Goal: Information Seeking & Learning: Learn about a topic

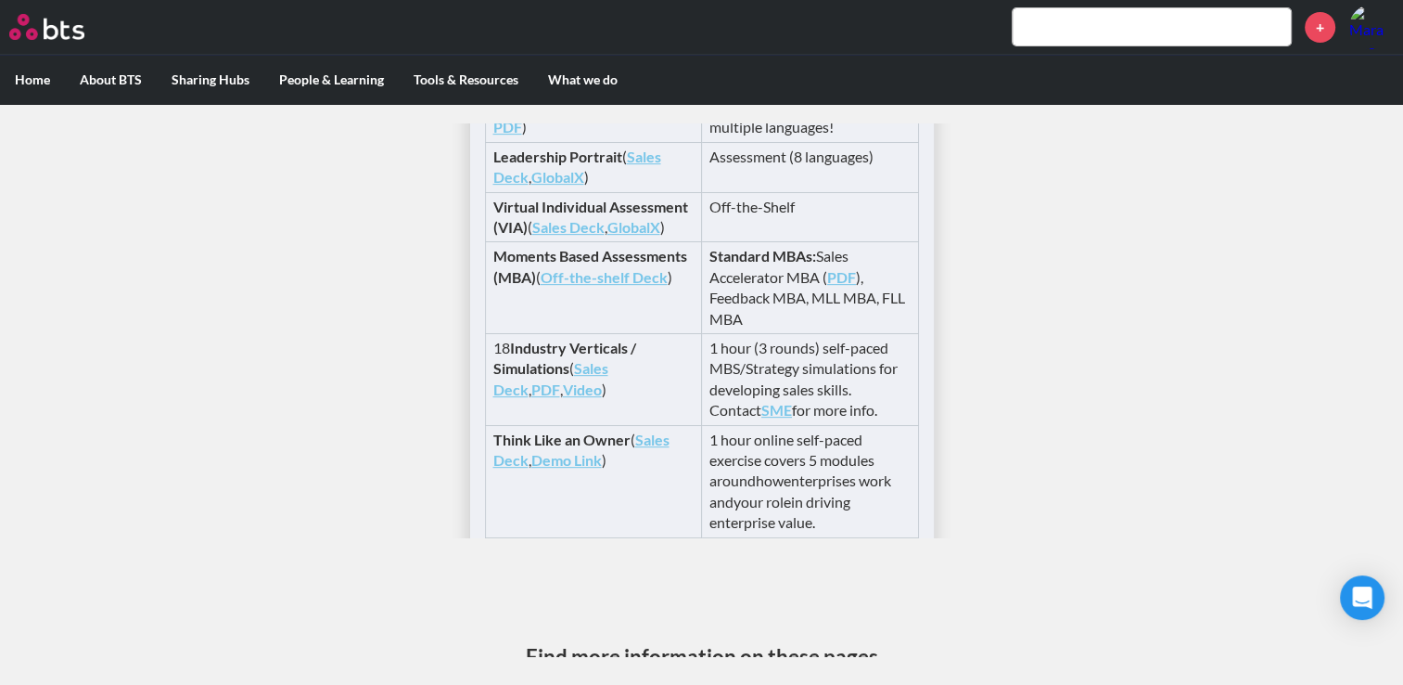
scroll to position [869, 0]
click at [603, 368] on link "Sales Deck" at bounding box center [550, 379] width 115 height 38
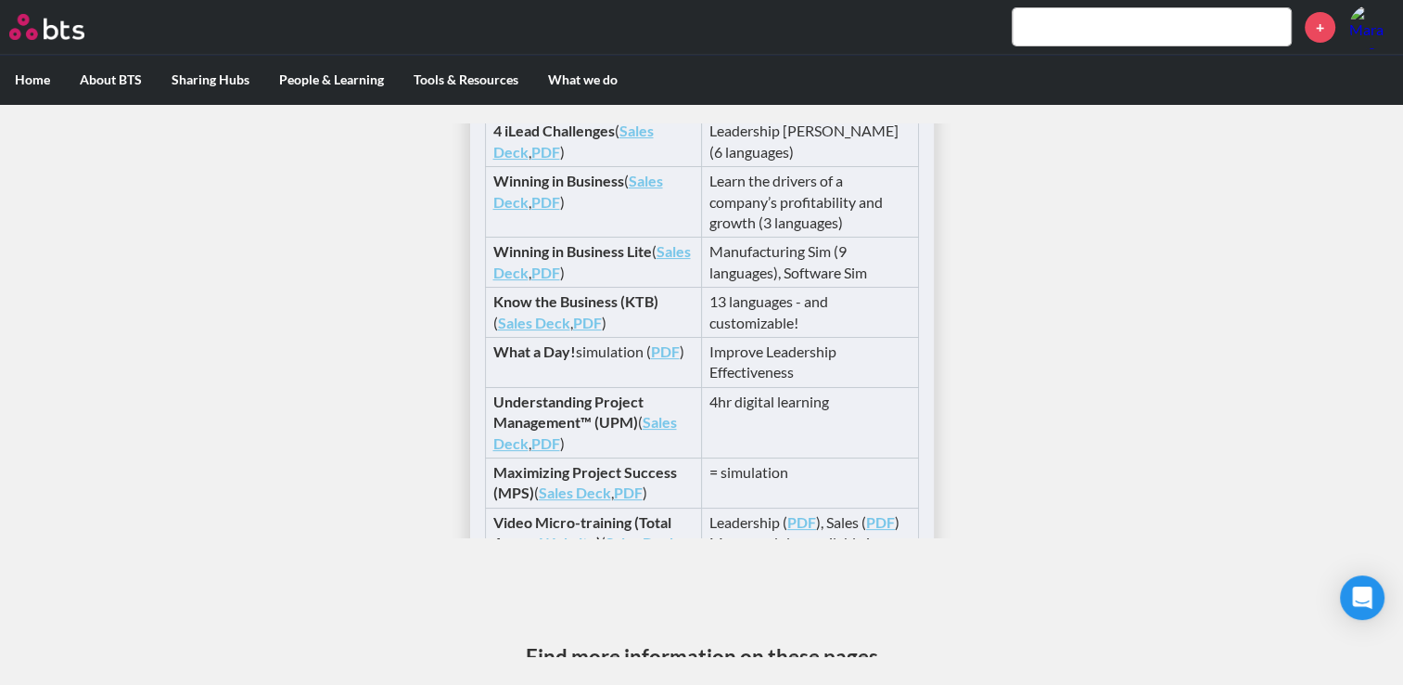
scroll to position [313, 0]
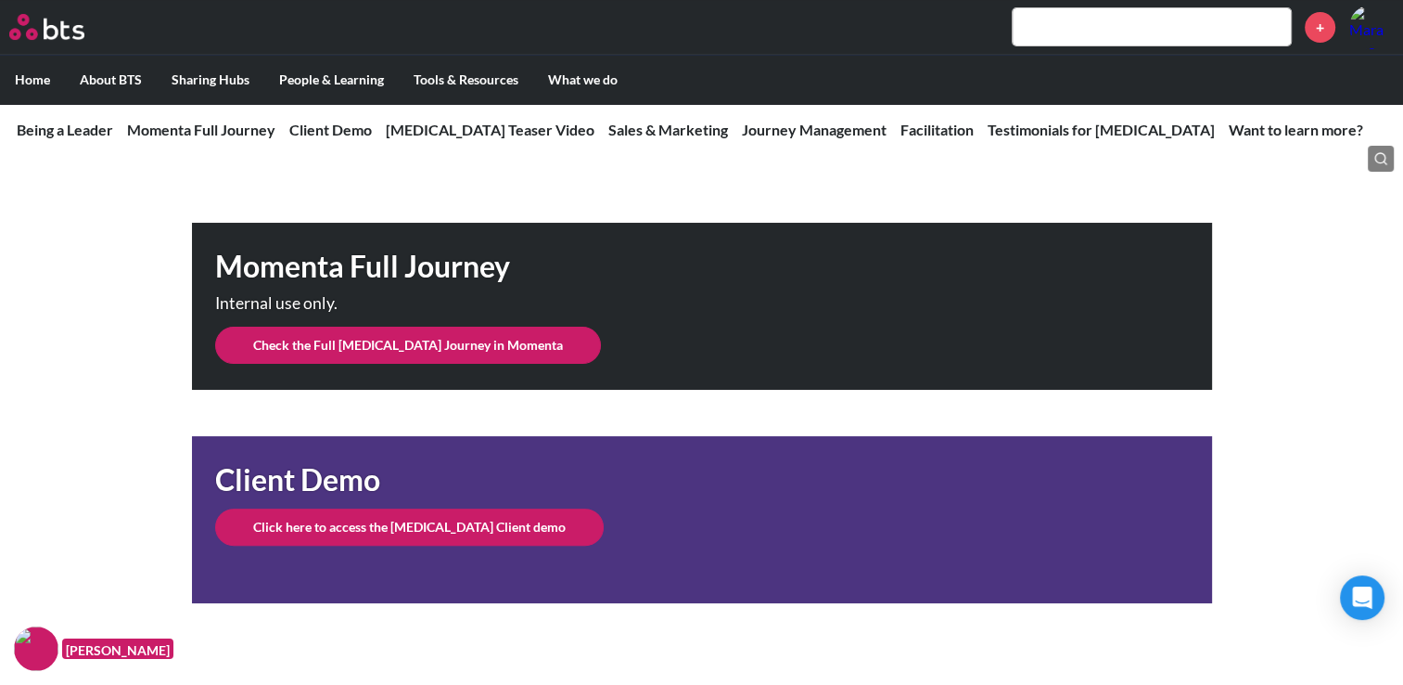
scroll to position [371, 0]
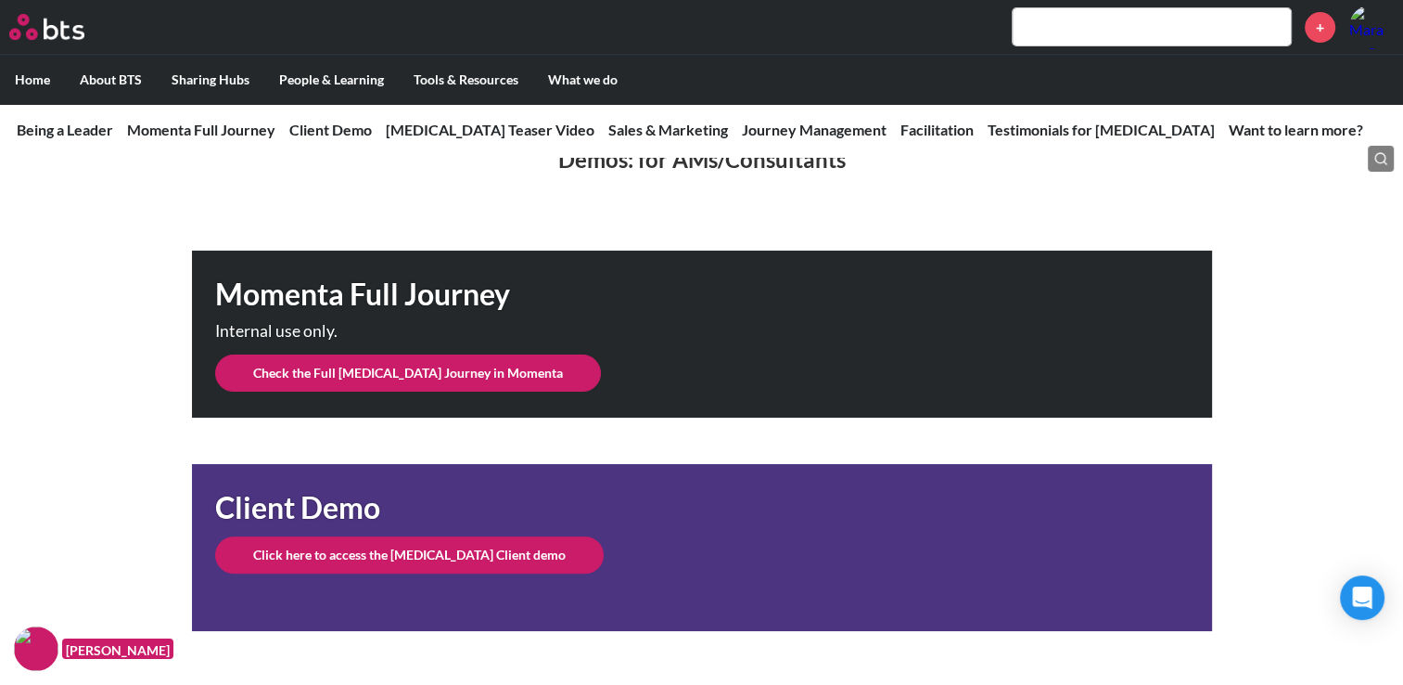
click at [364, 373] on link "Check the Full BAL Journey in Momenta" at bounding box center [408, 372] width 386 height 37
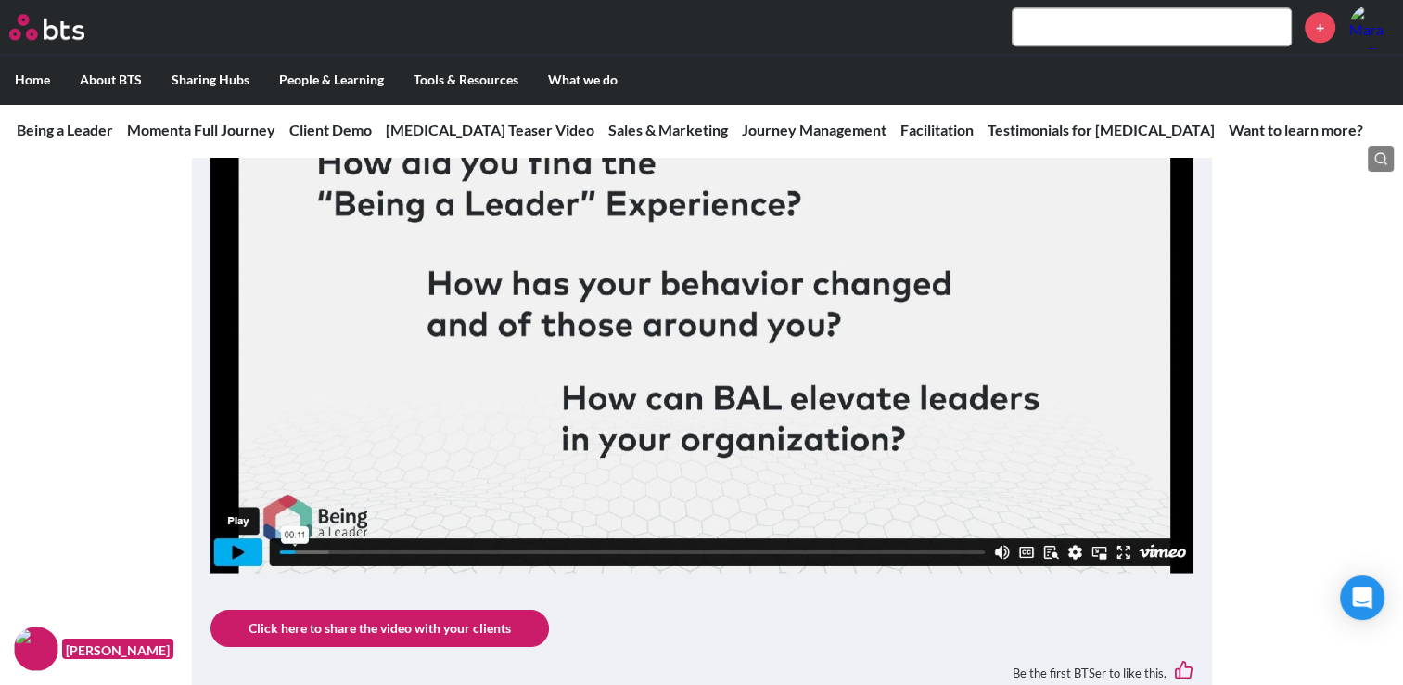
scroll to position [2041, 0]
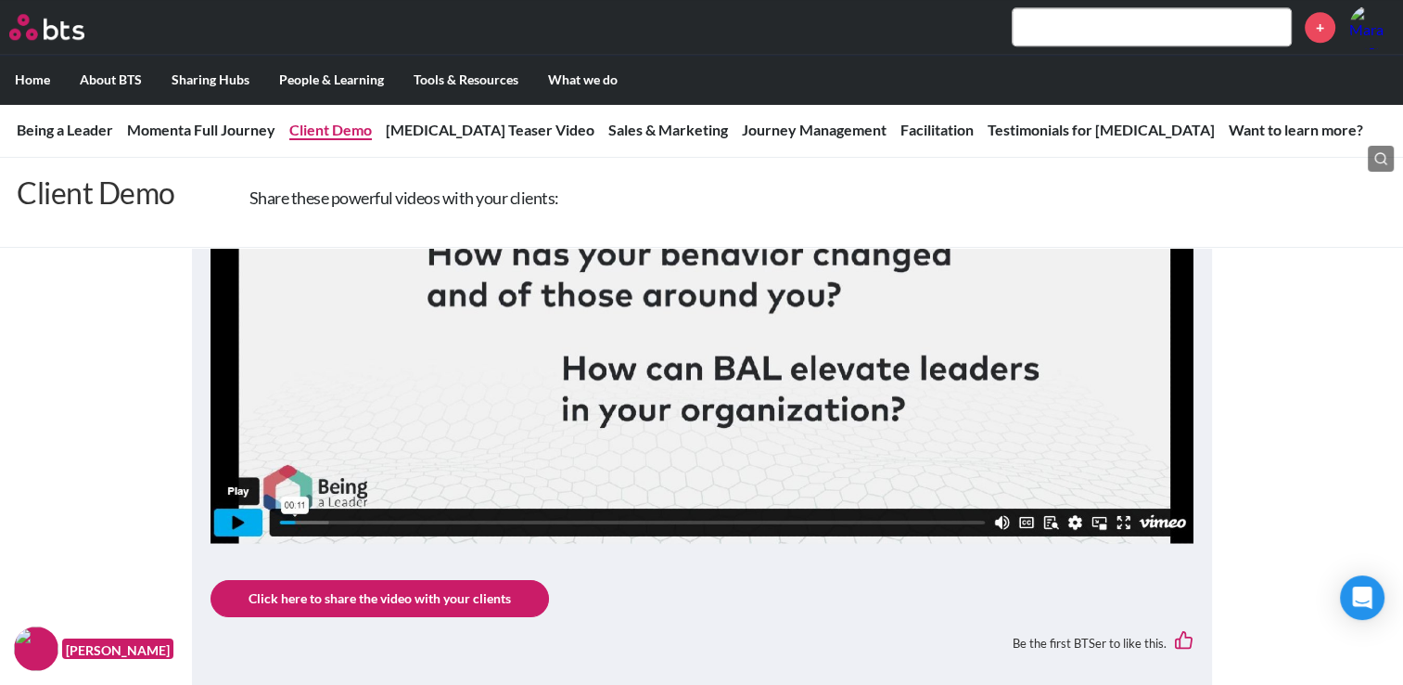
click at [337, 128] on link "Client Demo" at bounding box center [330, 130] width 83 height 18
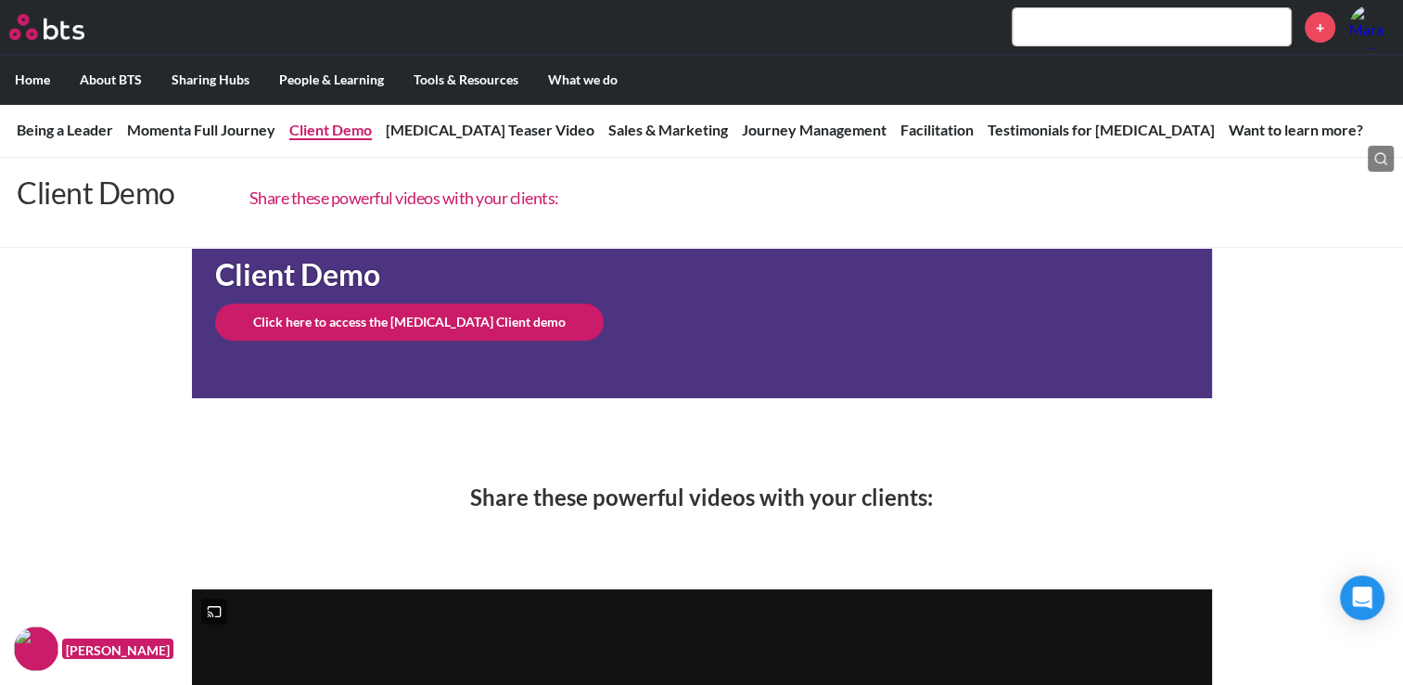
scroll to position [602, 0]
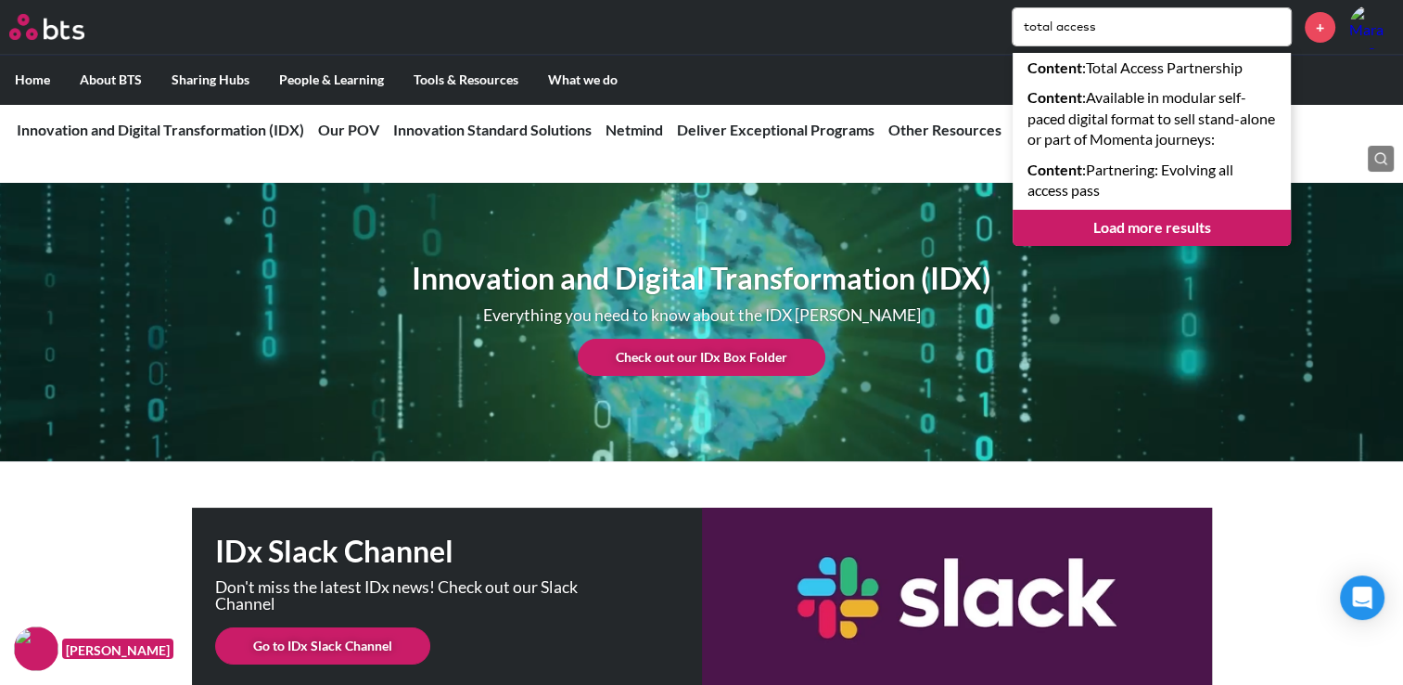
drag, startPoint x: 1116, startPoint y: 24, endPoint x: 993, endPoint y: 21, distance: 122.5
click at [993, 21] on div "total access Content : Total Access Partnership Content : Available in modular …" at bounding box center [756, 27] width 1275 height 45
type input "rapid learning"
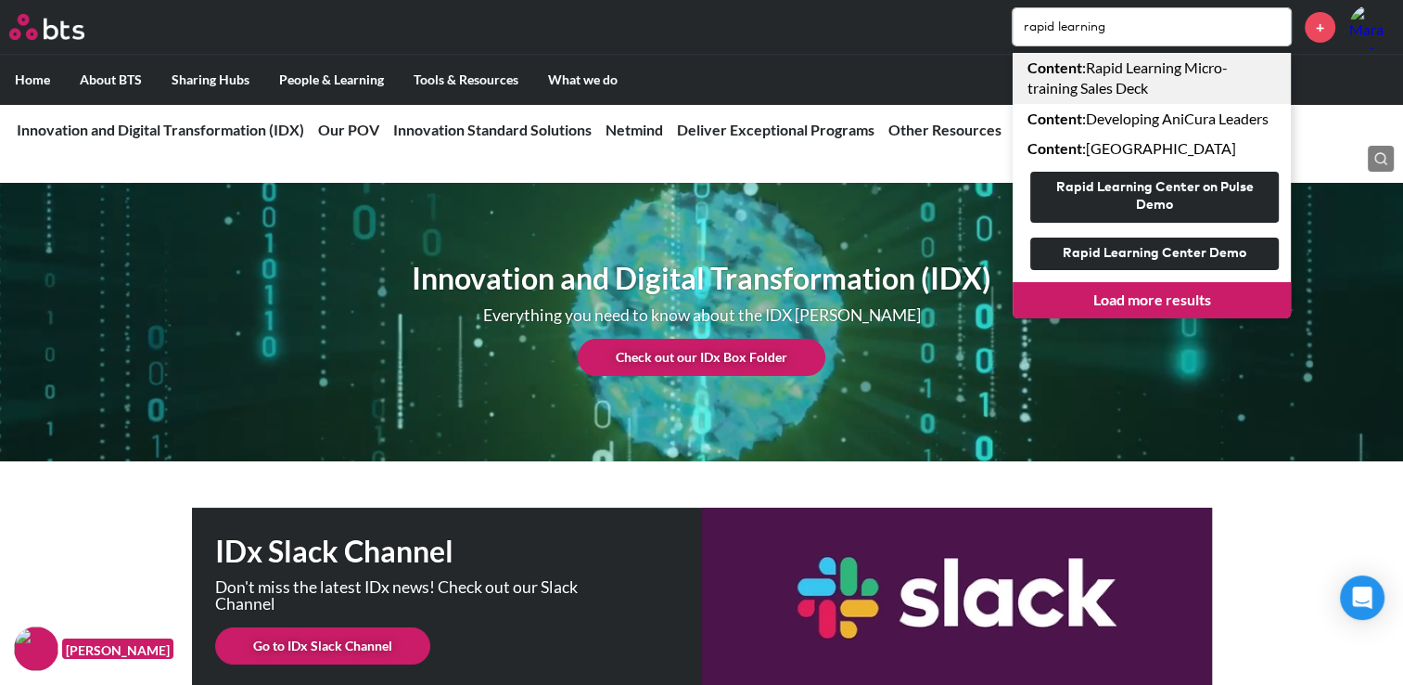
click at [1117, 83] on link "Content : Rapid Learning Micro-training Sales Deck" at bounding box center [1152, 78] width 278 height 51
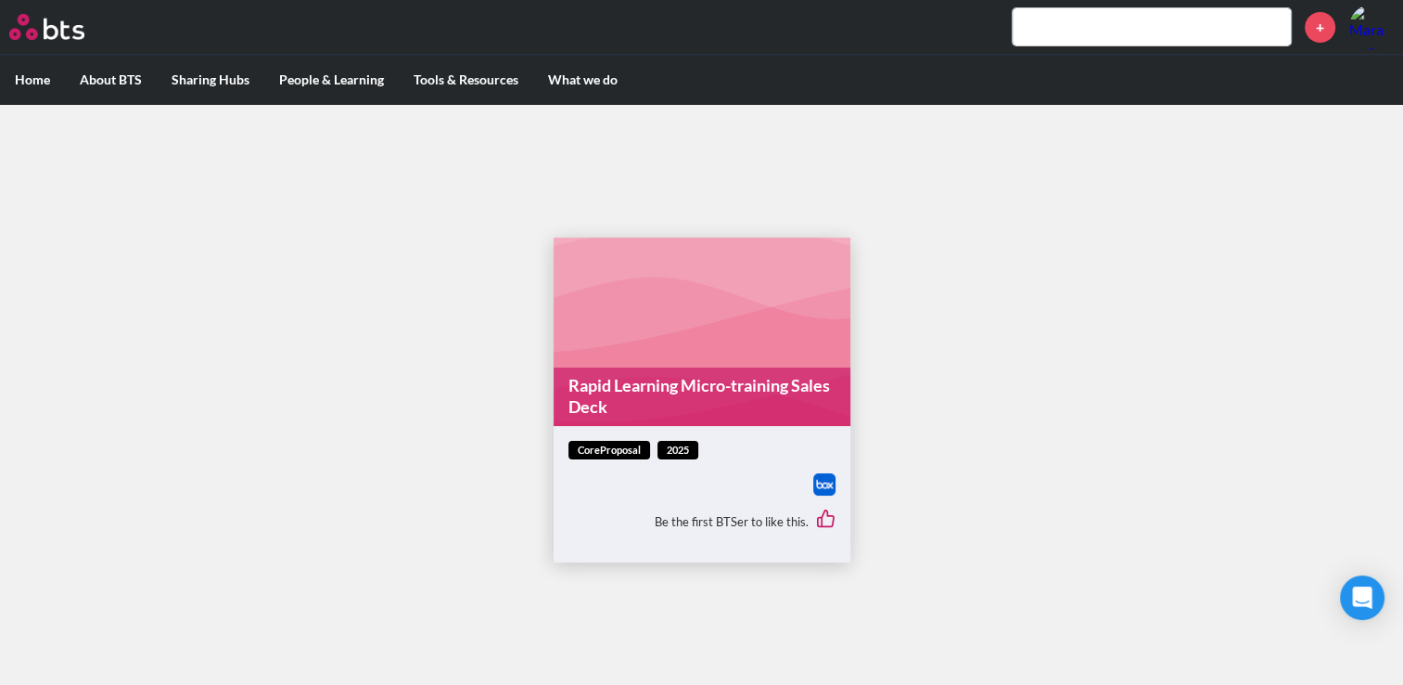
click at [660, 405] on link "Rapid Learning Micro-training Sales Deck" at bounding box center [702, 396] width 297 height 58
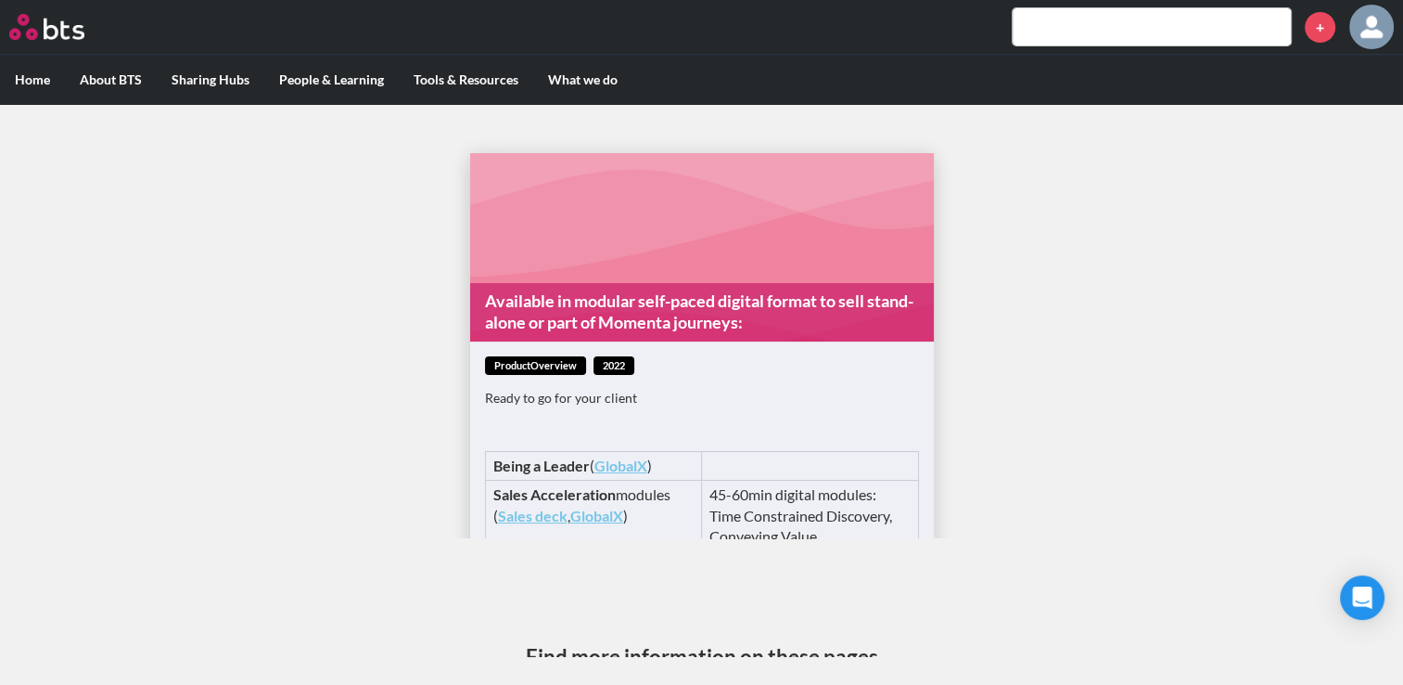
scroll to position [313, 0]
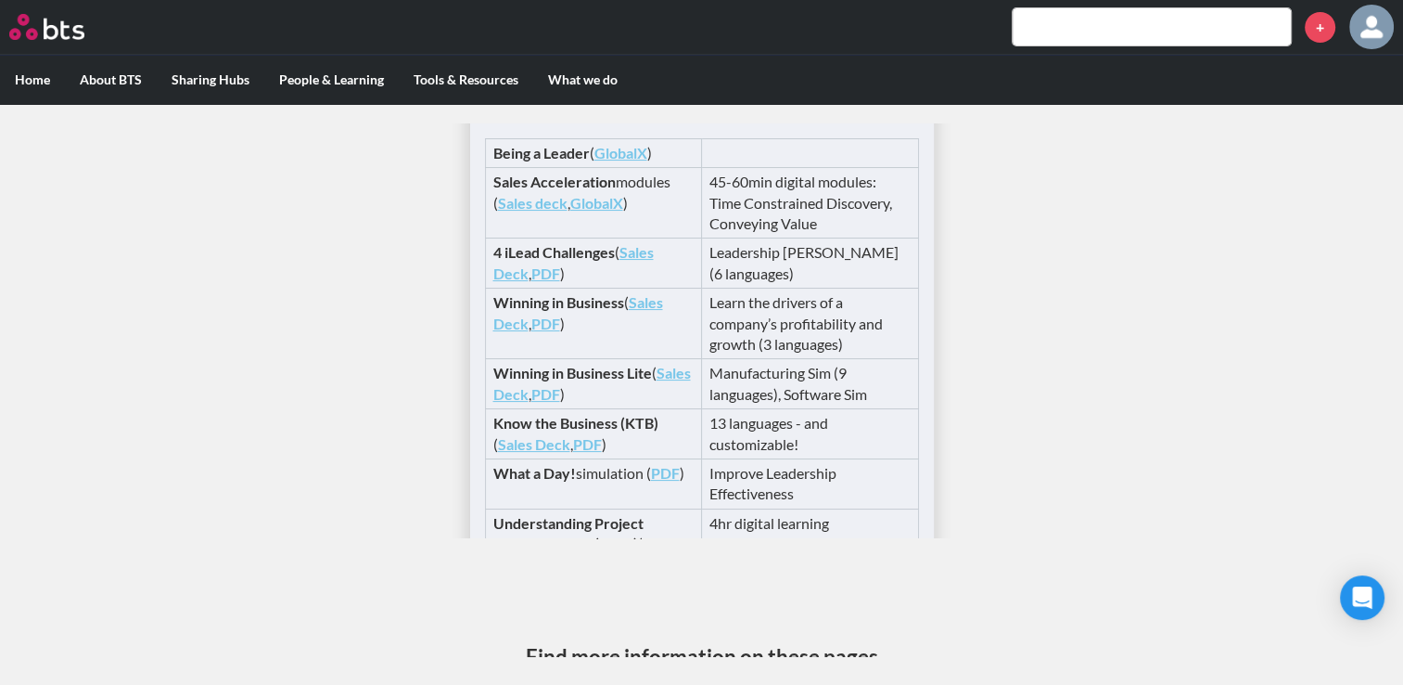
click at [1049, 20] on input "text" at bounding box center [1152, 26] width 278 height 37
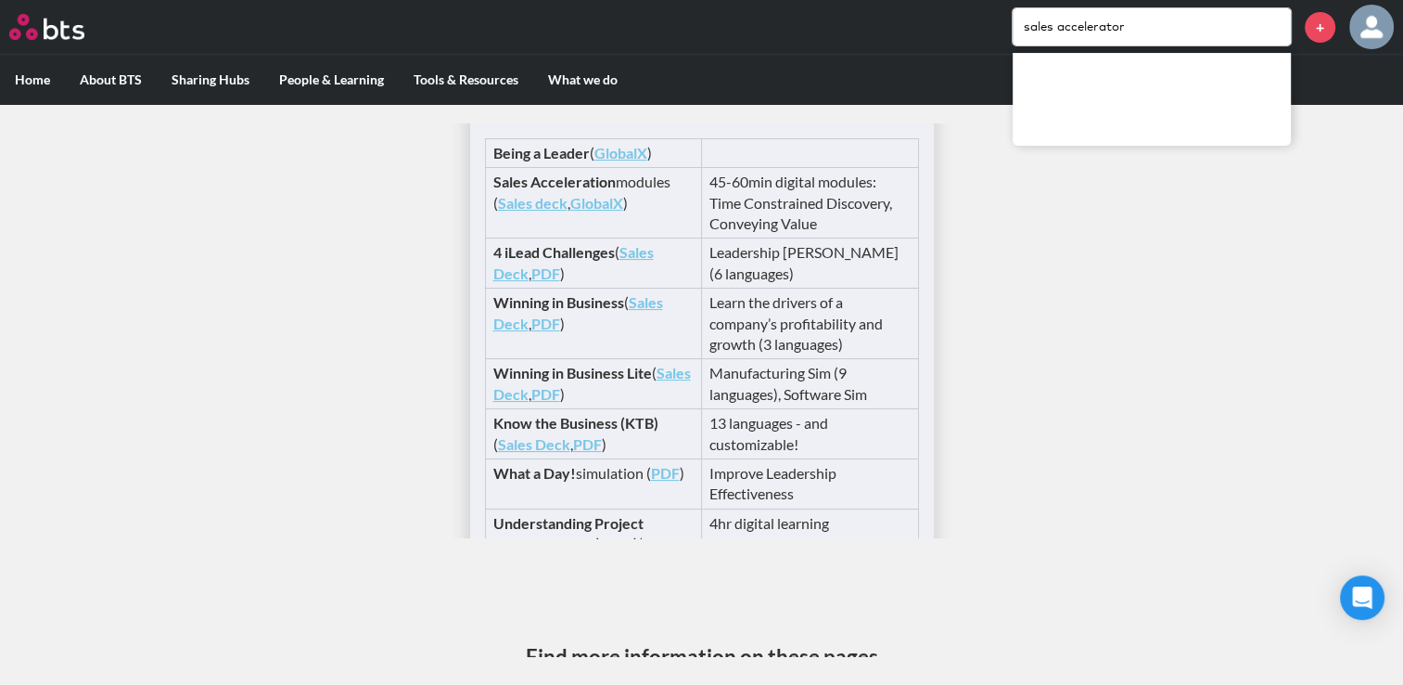
type input "sales accelerator"
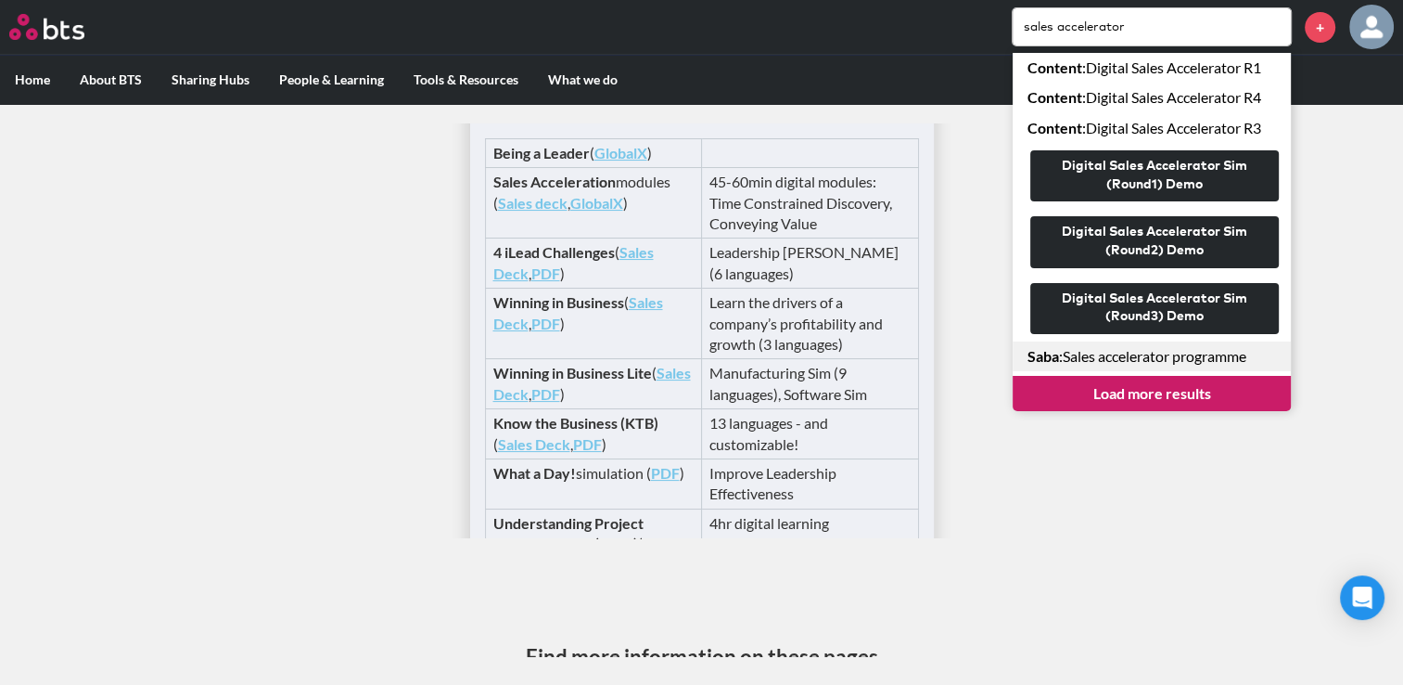
click at [1124, 357] on link "Saba : Sales accelerator programme" at bounding box center [1152, 356] width 278 height 30
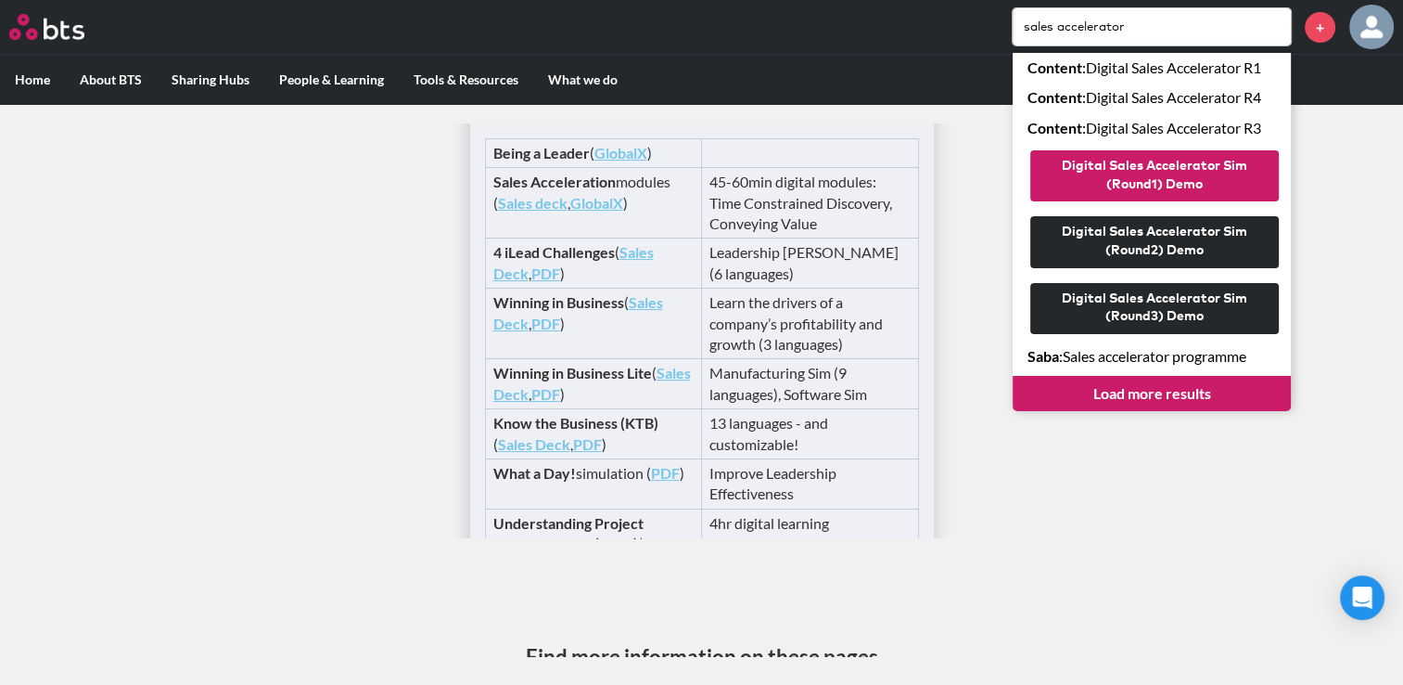
click at [1120, 172] on button "Digital Sales Accelerator Sim (Round1) Demo" at bounding box center [1154, 175] width 249 height 51
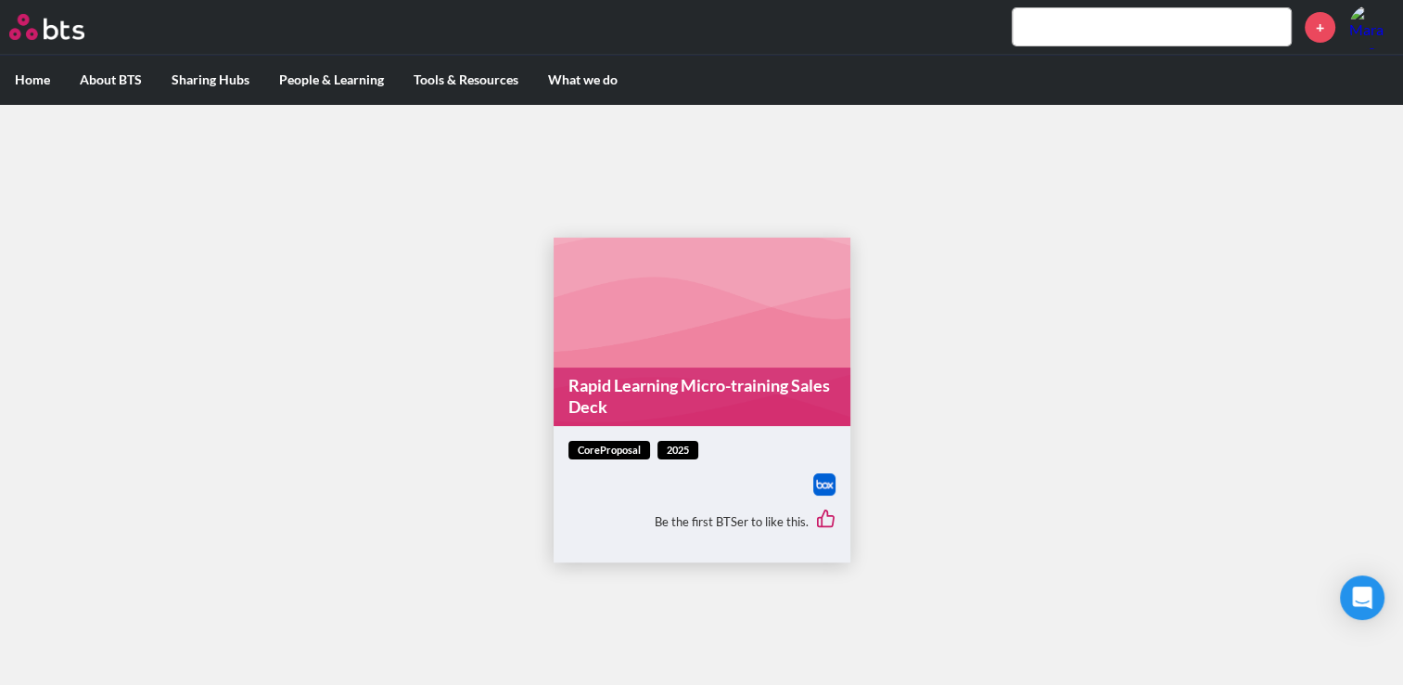
click at [1111, 28] on input "text" at bounding box center [1152, 26] width 278 height 37
click at [1098, 29] on input "text" at bounding box center [1152, 26] width 278 height 37
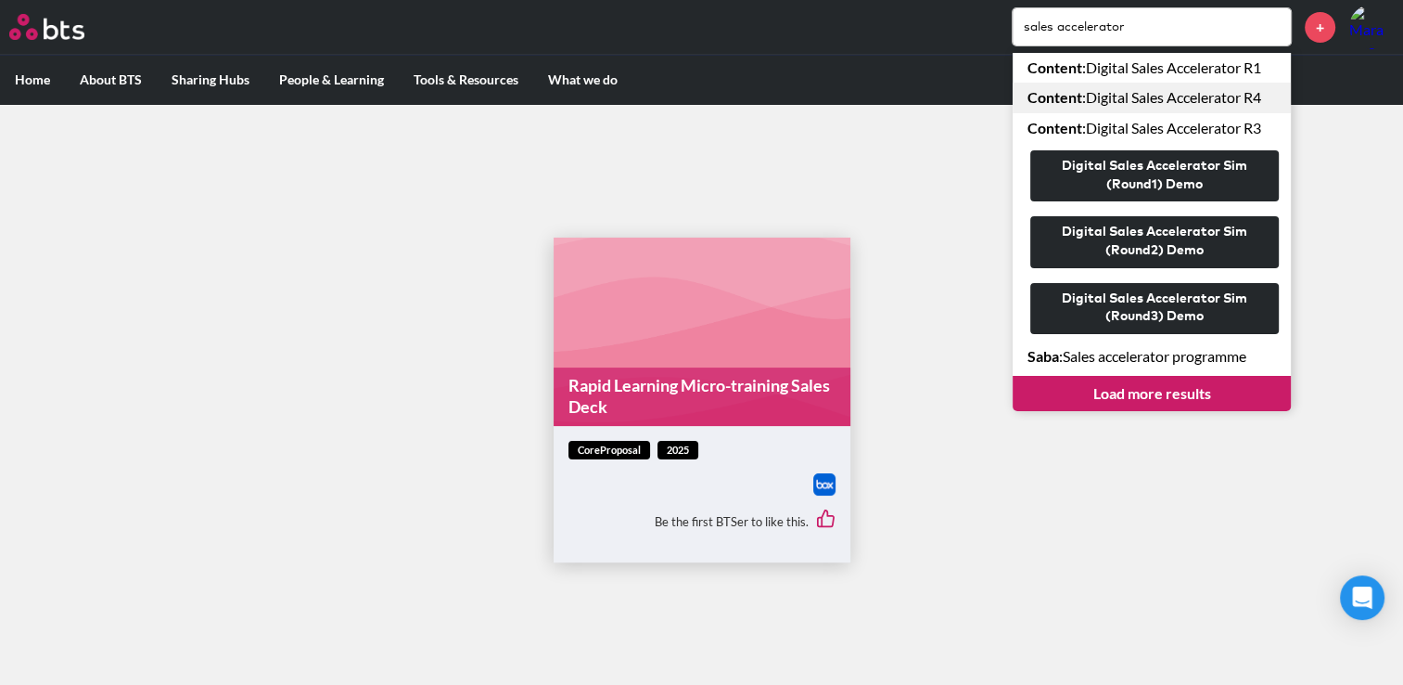
type input "sales accelerator"
click at [1132, 96] on link "Content : Digital Sales Accelerator R4" at bounding box center [1152, 98] width 278 height 30
click at [1184, 394] on link "Load more results" at bounding box center [1152, 393] width 278 height 35
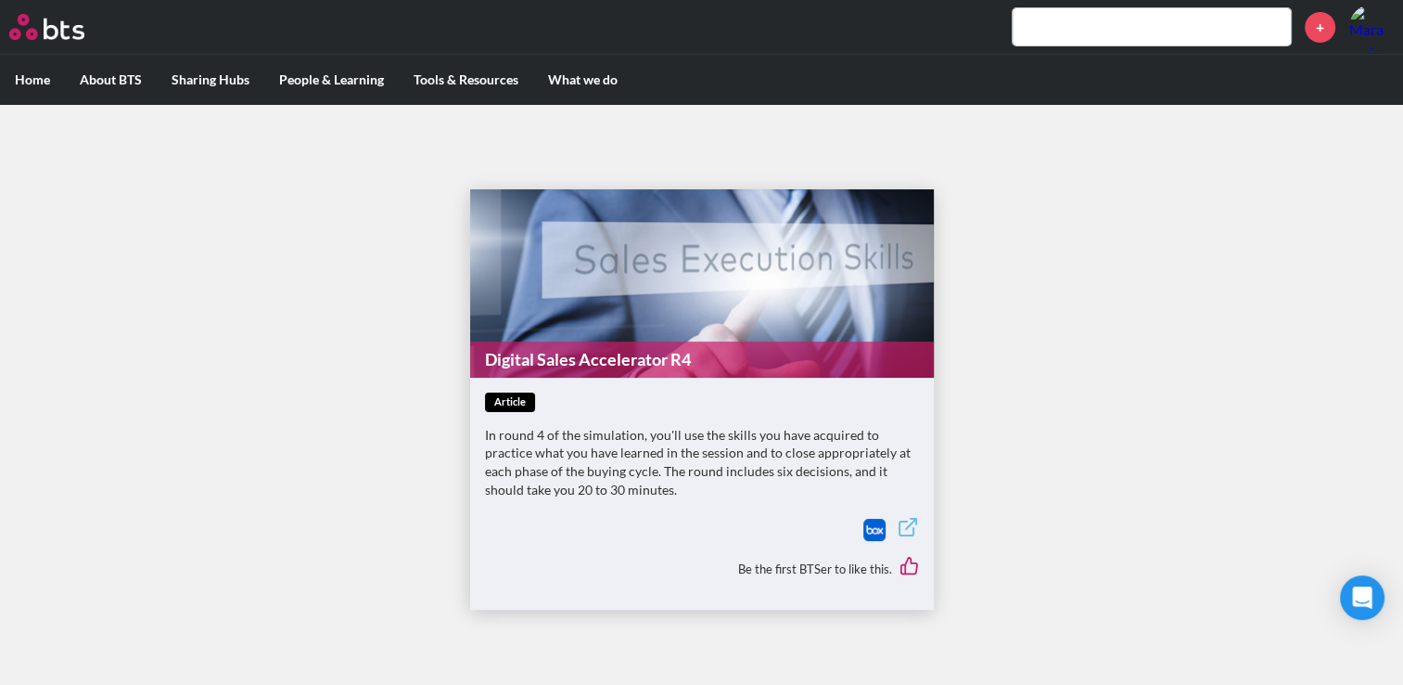
click at [761, 458] on p "In round 4 of the simulation, you'll use the skills you have acquired to practi…" at bounding box center [702, 462] width 434 height 72
click at [768, 465] on p "In round 4 of the simulation, you'll use the skills you have acquired to practi…" at bounding box center [702, 462] width 434 height 72
click at [606, 416] on div "article In round 4 of the simulation, you'll use the skills you have acquired t…" at bounding box center [702, 453] width 434 height 123
click at [488, 376] on link "Digital Sales Accelerator R4" at bounding box center [702, 359] width 464 height 36
click at [1061, 32] on input "text" at bounding box center [1152, 26] width 278 height 37
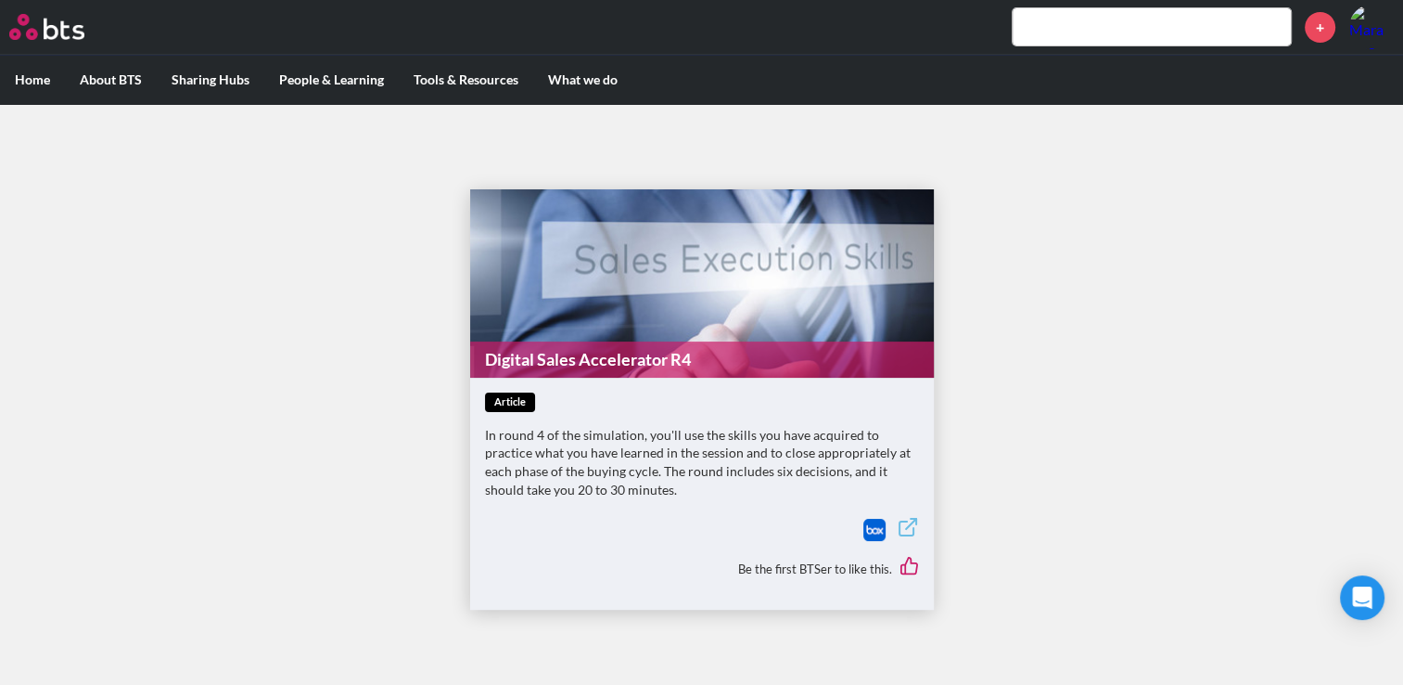
paste input "ales Accelerator Portal/ P"
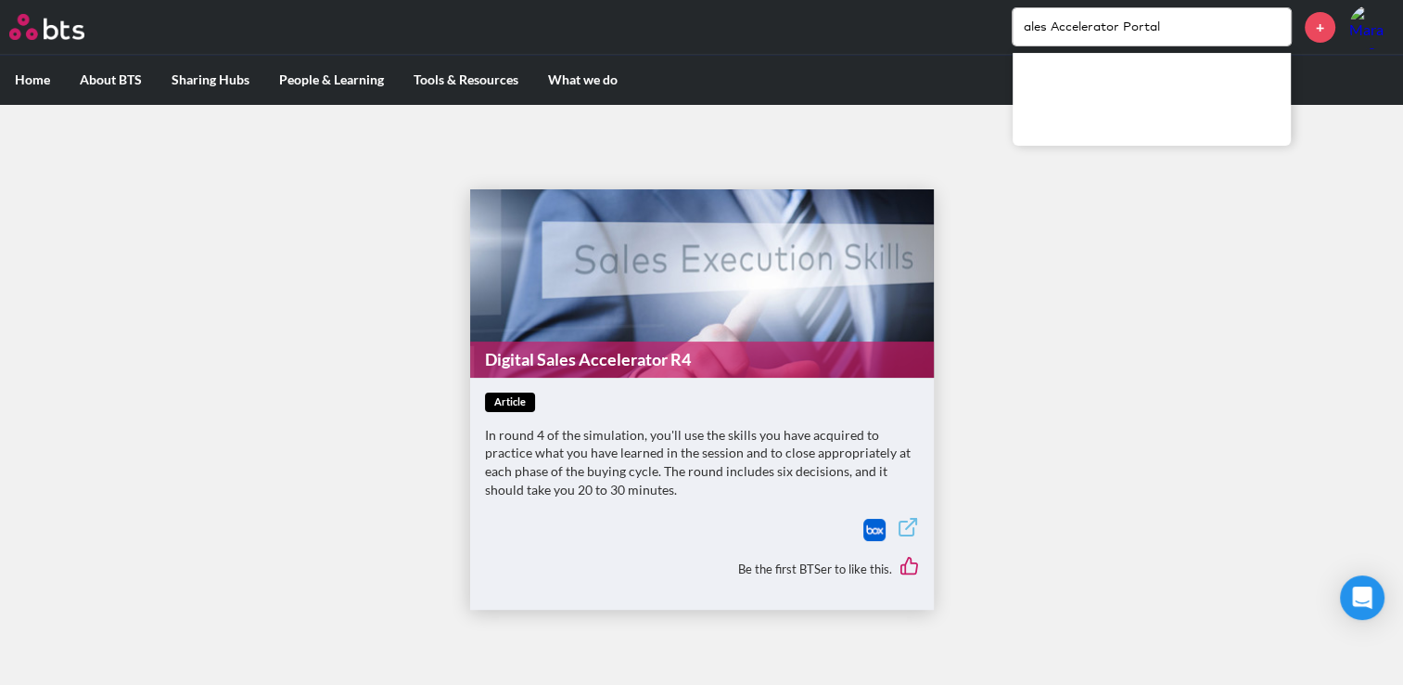
type input "ales Accelerator Portal"
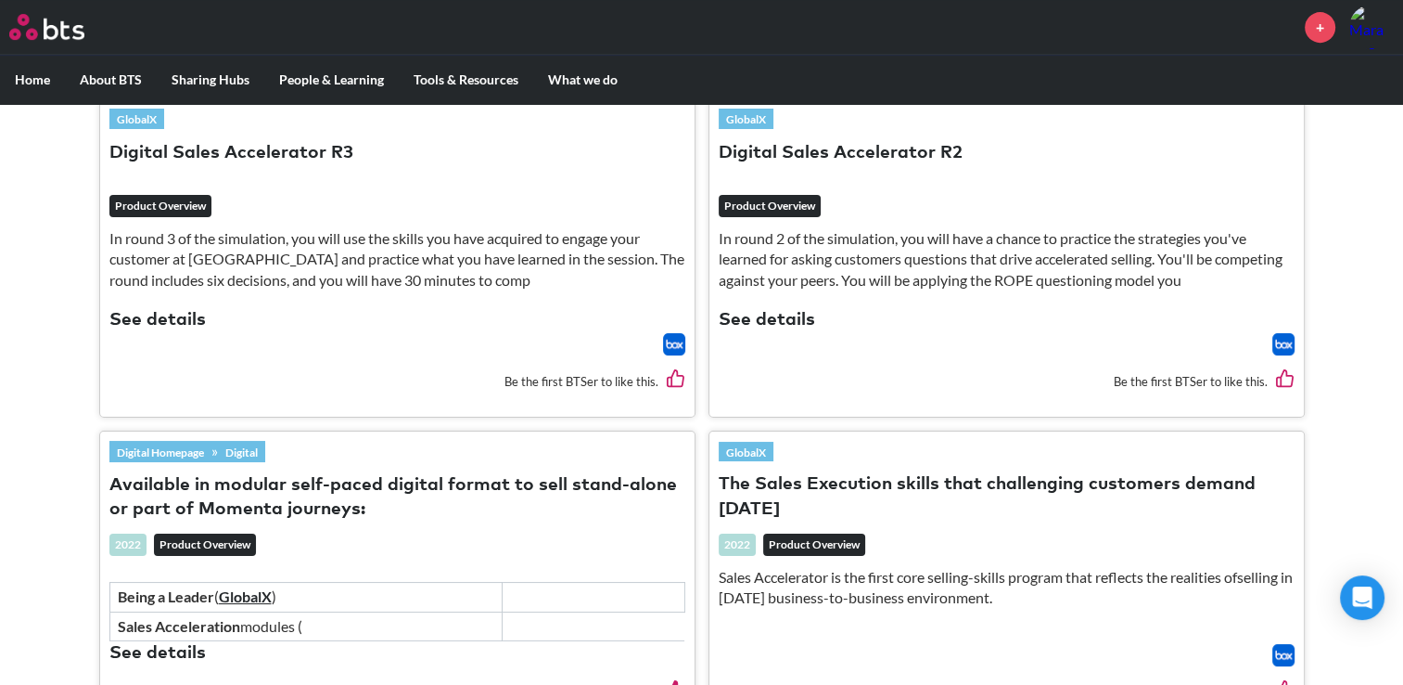
scroll to position [928, 0]
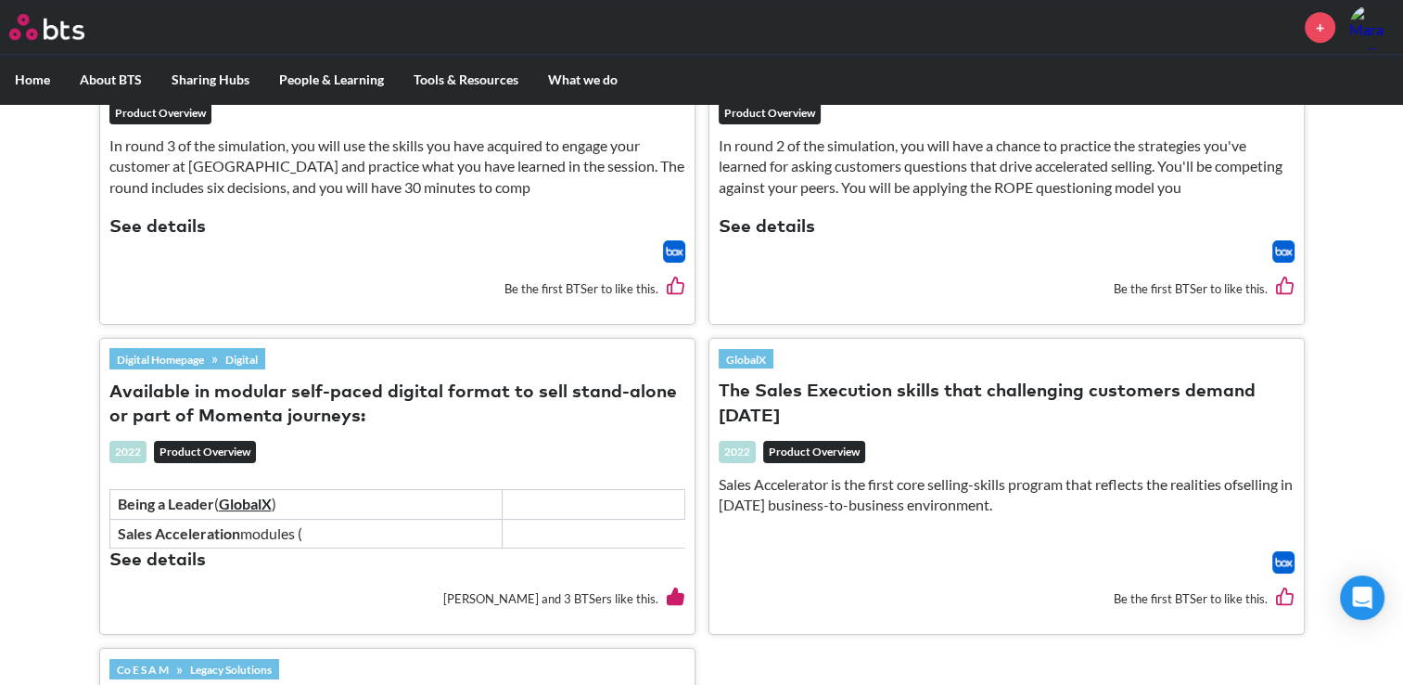
click at [250, 401] on button "Available in modular self-paced digital format to sell stand-alone or part of M…" at bounding box center [397, 405] width 576 height 50
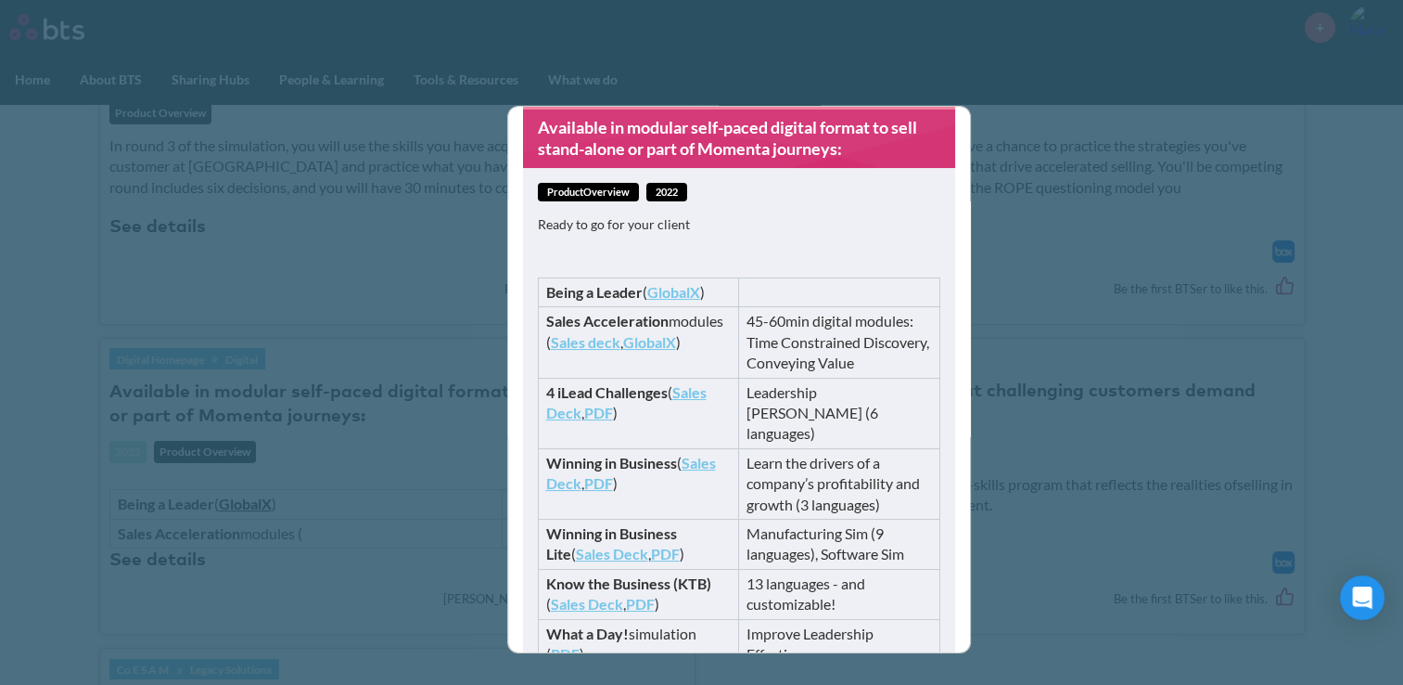
scroll to position [235, 0]
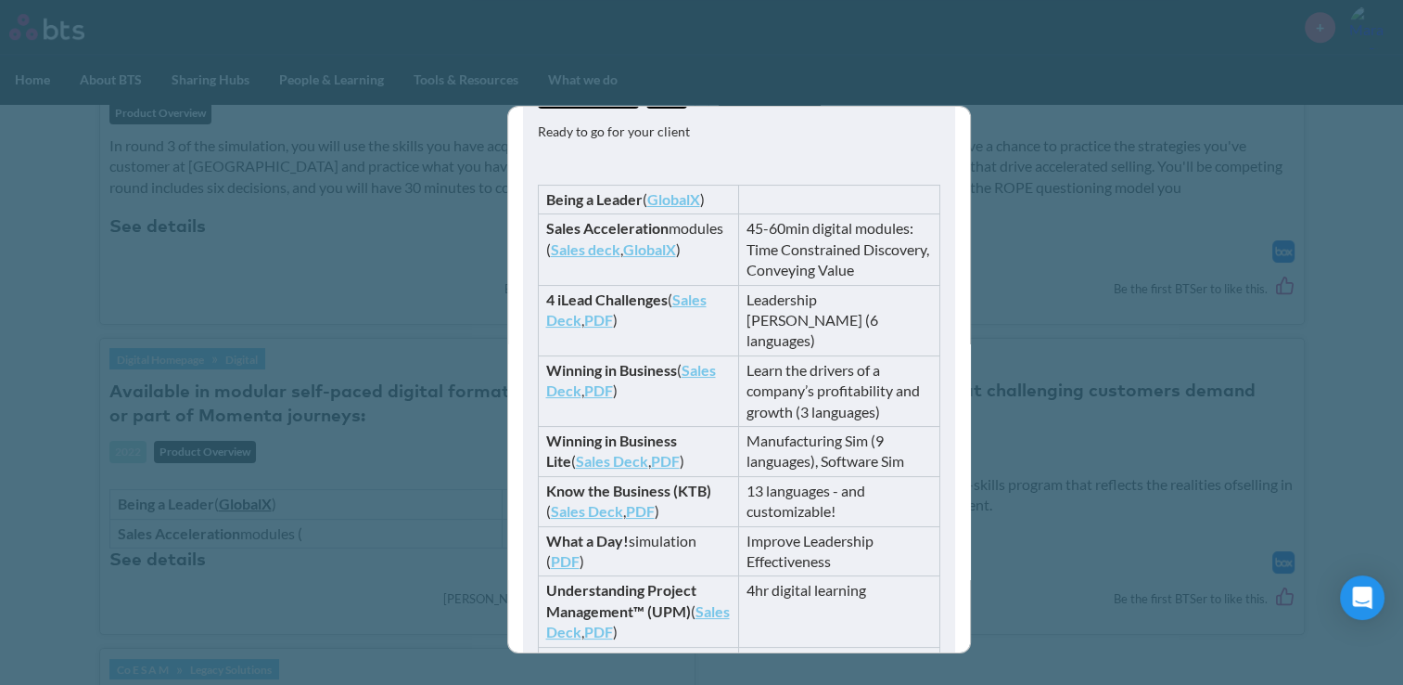
click at [623, 258] on link "GlobalX" at bounding box center [649, 249] width 53 height 18
